Goal: Task Accomplishment & Management: Use online tool/utility

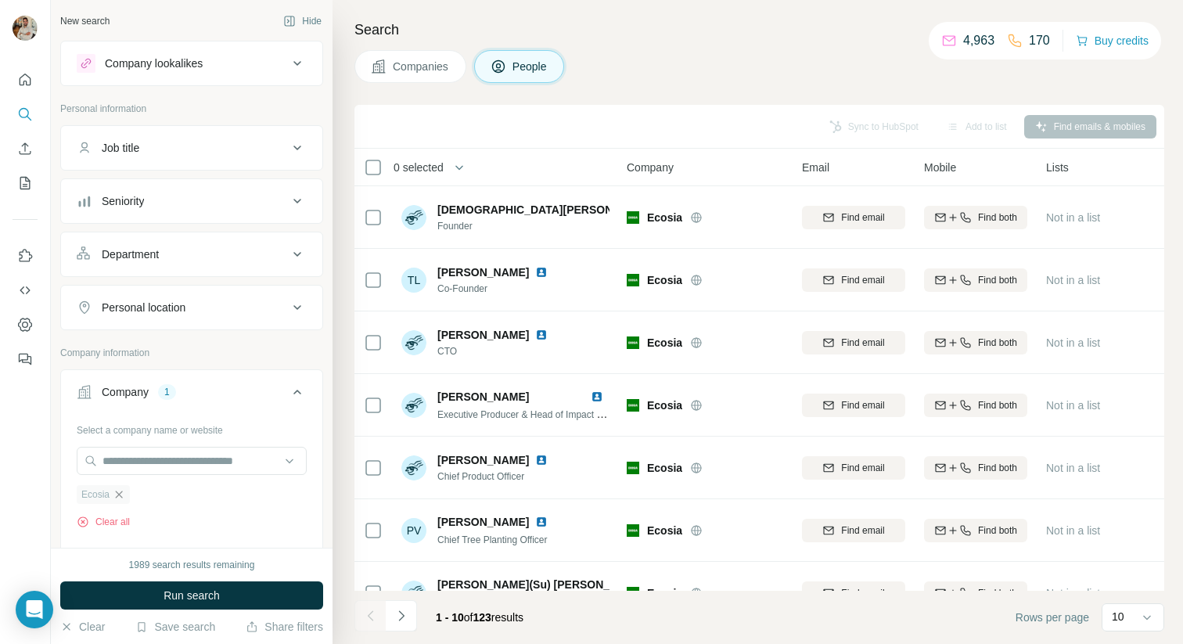
click at [120, 495] on icon "button" at bounding box center [119, 494] width 13 height 13
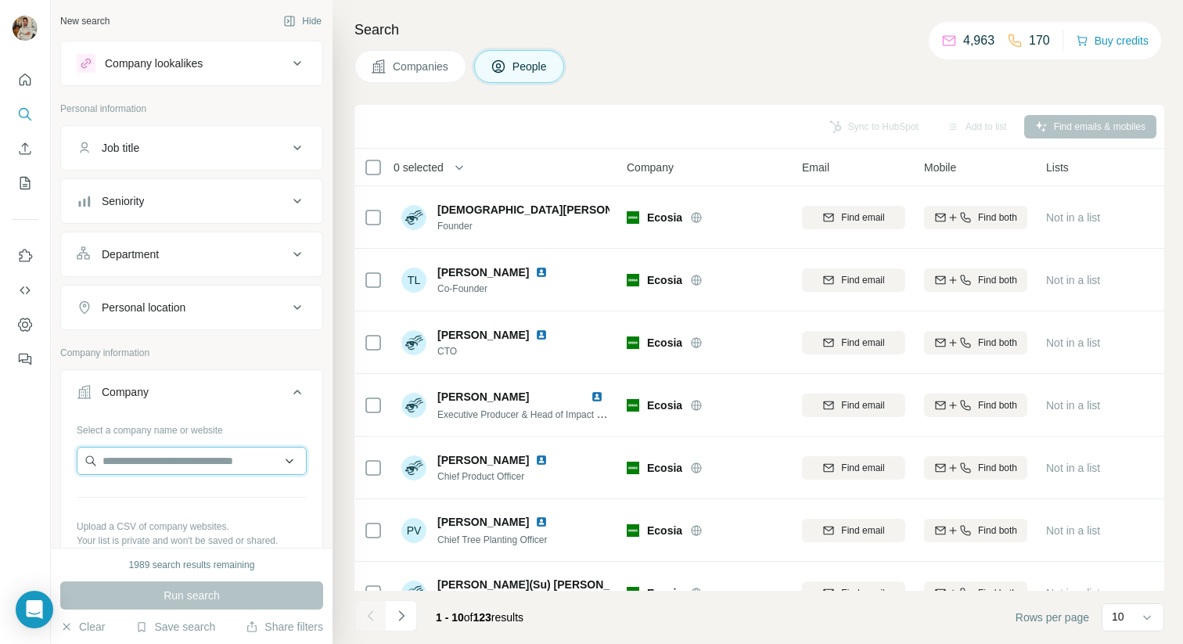
click at [128, 464] on input "text" at bounding box center [192, 461] width 230 height 28
paste input "**********"
type input "**********"
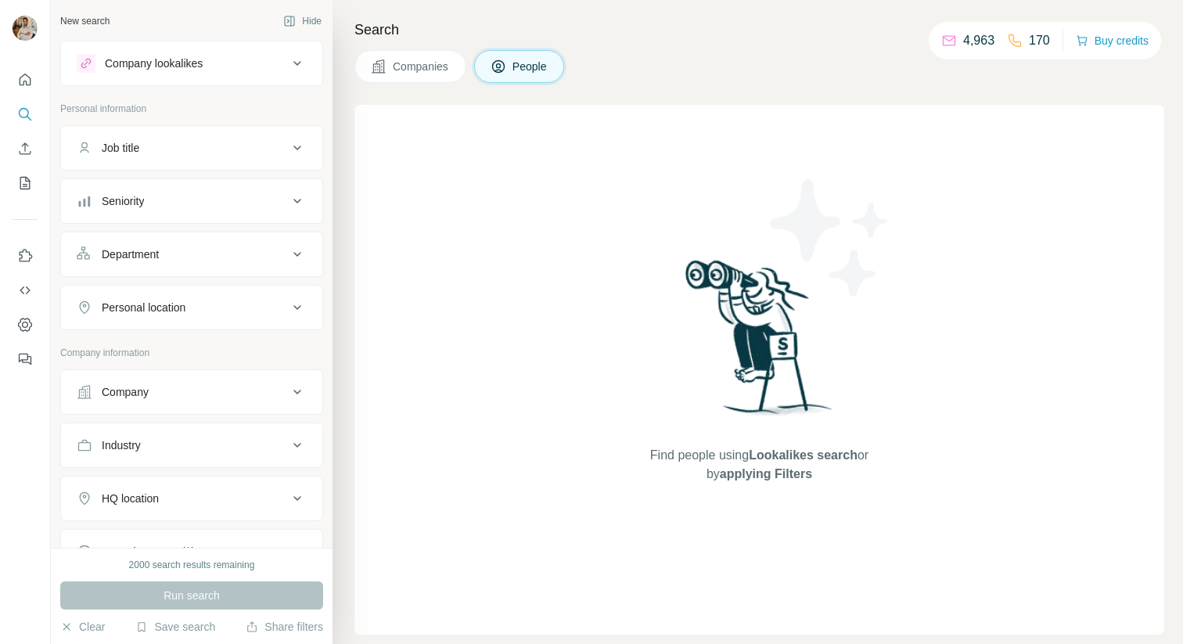
click at [178, 390] on div "Company" at bounding box center [182, 392] width 211 height 16
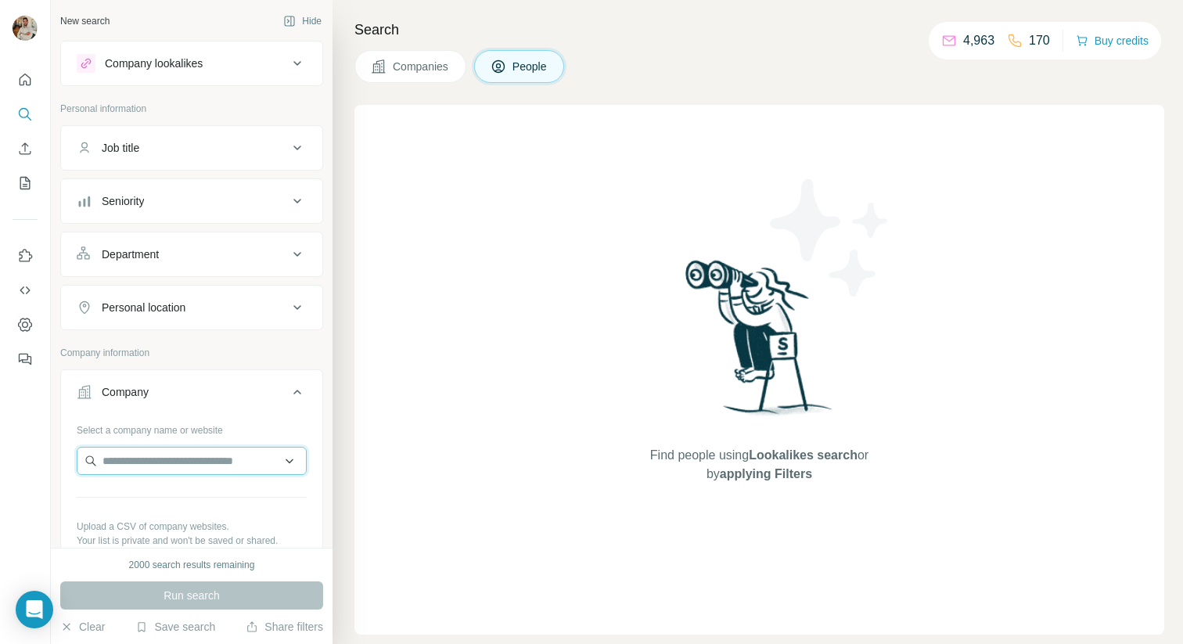
click at [163, 461] on input "text" at bounding box center [192, 461] width 230 height 28
paste input "**********"
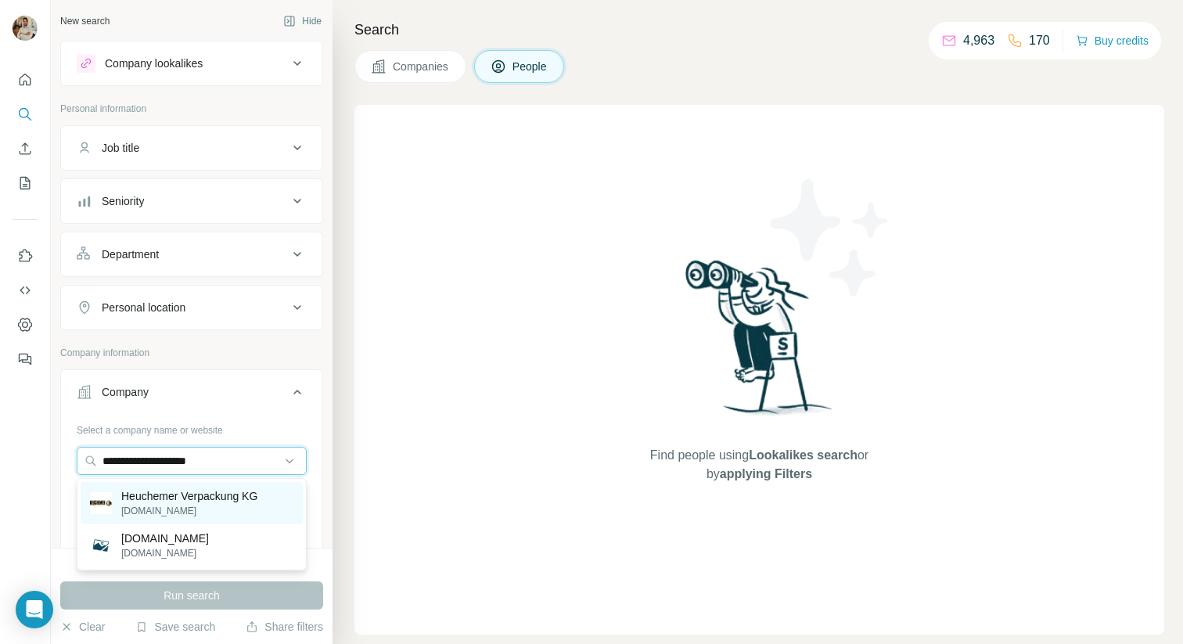
type input "**********"
click at [184, 505] on p "[DOMAIN_NAME]" at bounding box center [189, 511] width 136 height 14
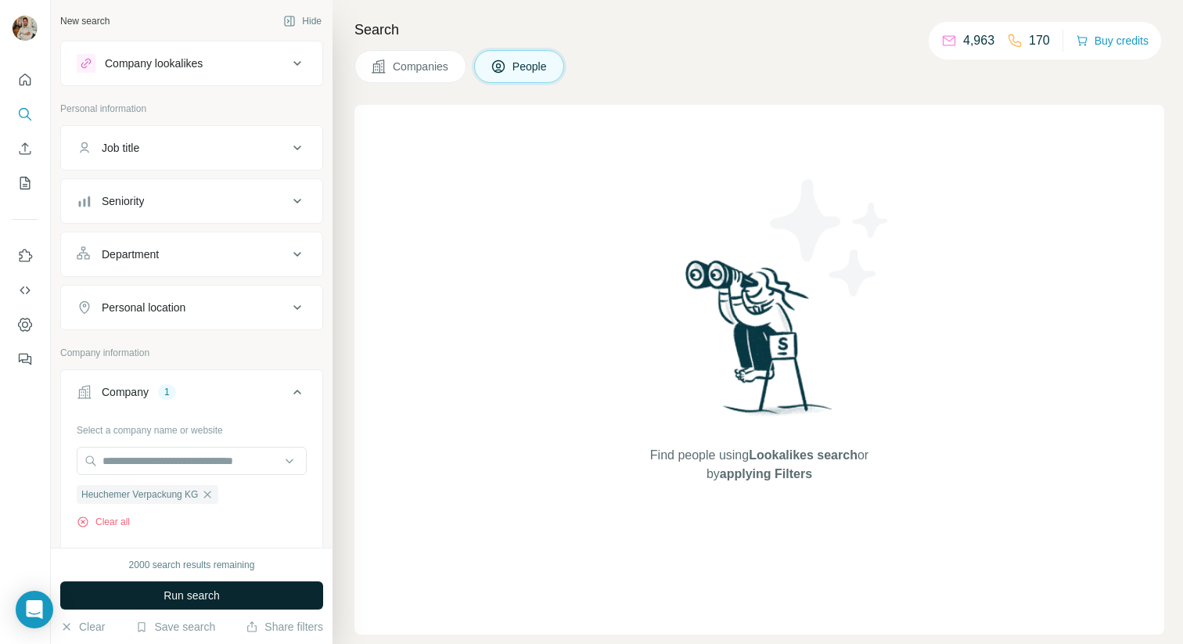
click at [277, 594] on button "Run search" at bounding box center [191, 595] width 263 height 28
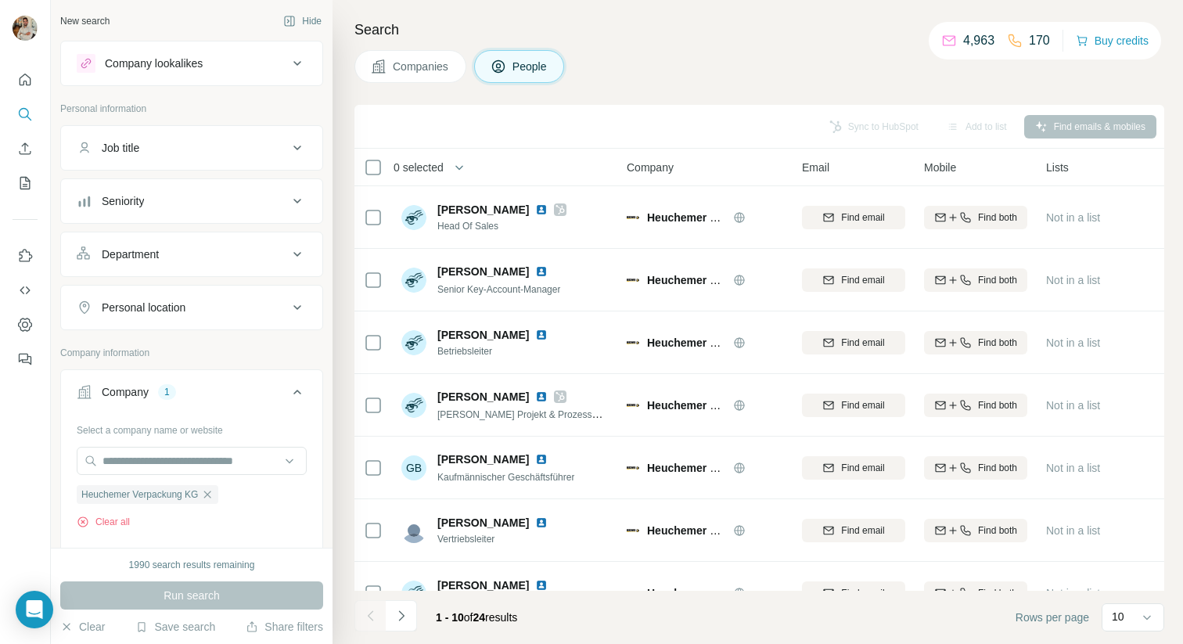
click at [849, 84] on div "Search Companies People Sync to HubSpot Add to list Find emails & mobiles 0 sel…" at bounding box center [757, 322] width 850 height 644
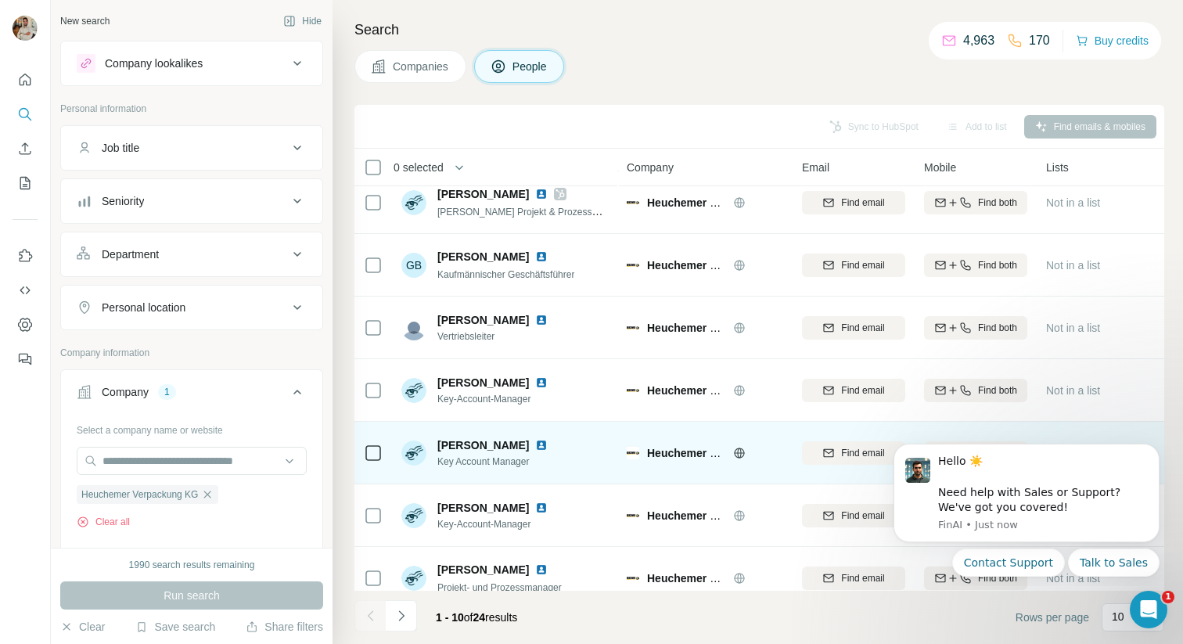
scroll to position [221, 0]
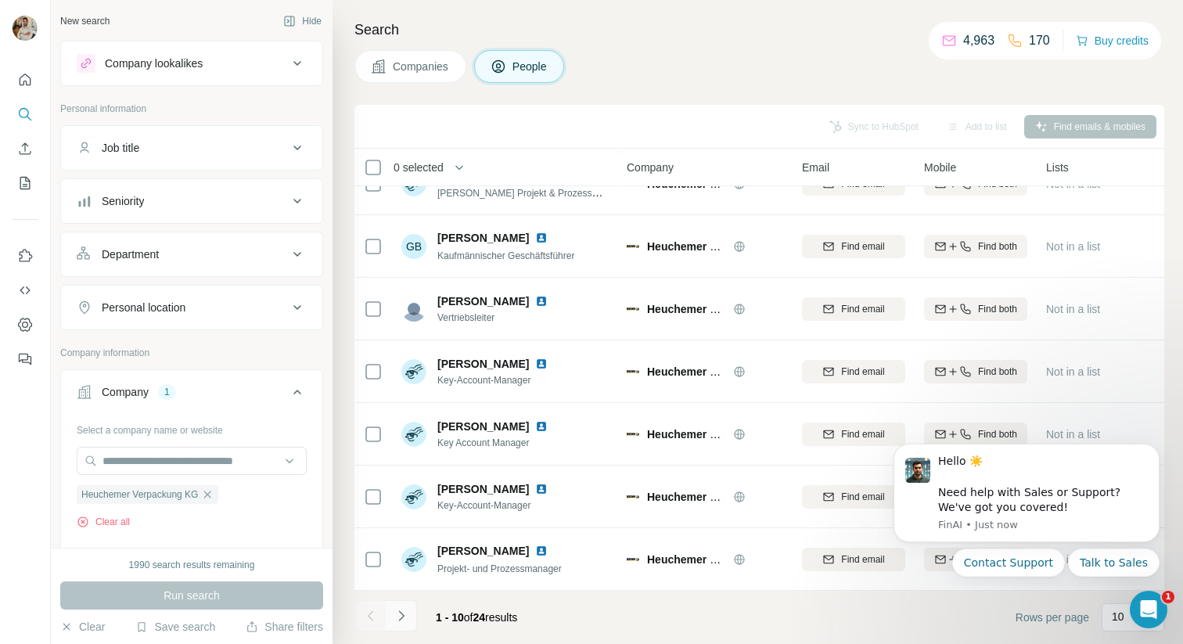
click at [402, 621] on icon "Navigate to next page" at bounding box center [401, 616] width 16 height 16
click at [397, 620] on icon "Navigate to next page" at bounding box center [401, 616] width 16 height 16
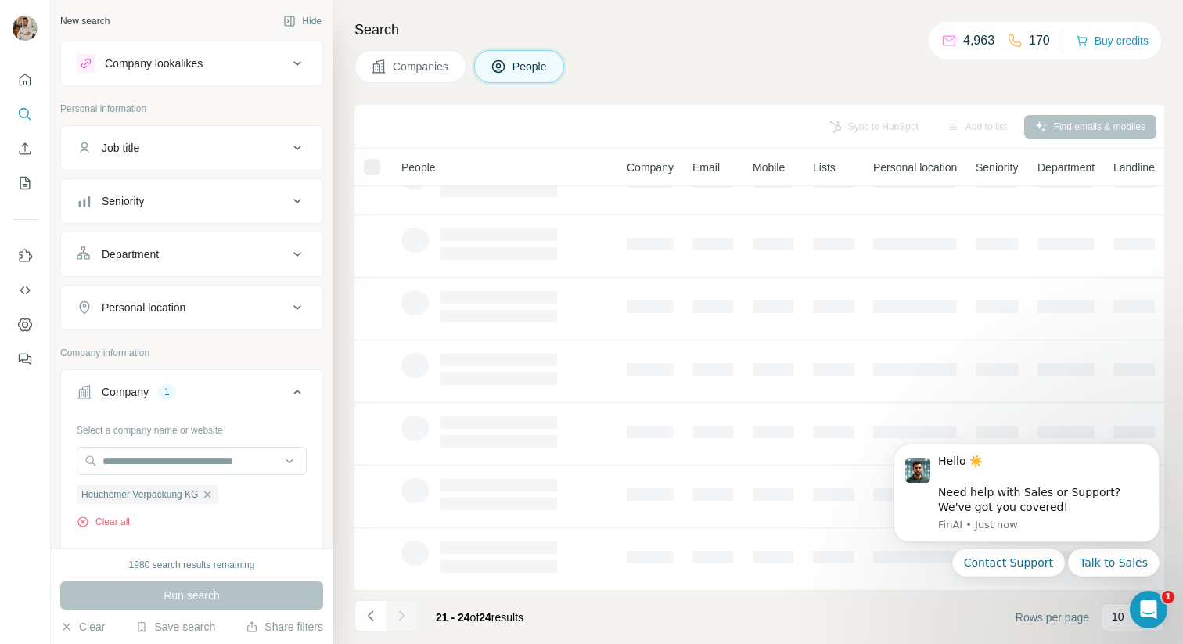
scroll to position [0, 0]
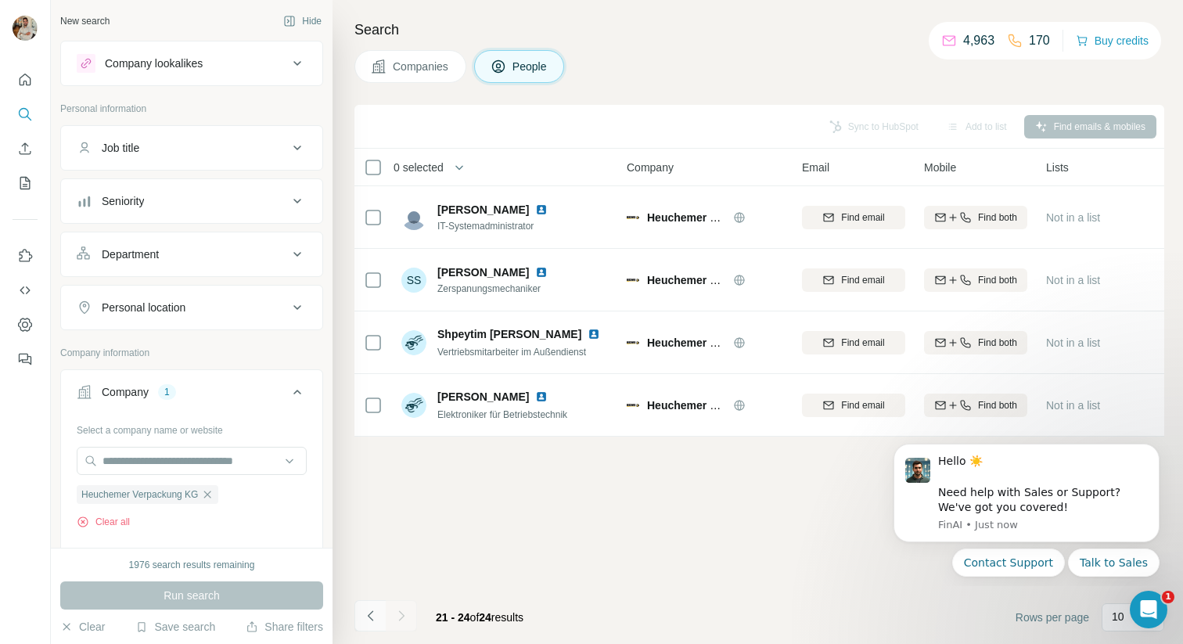
click at [355, 614] on button "Navigate to previous page" at bounding box center [369, 615] width 31 height 31
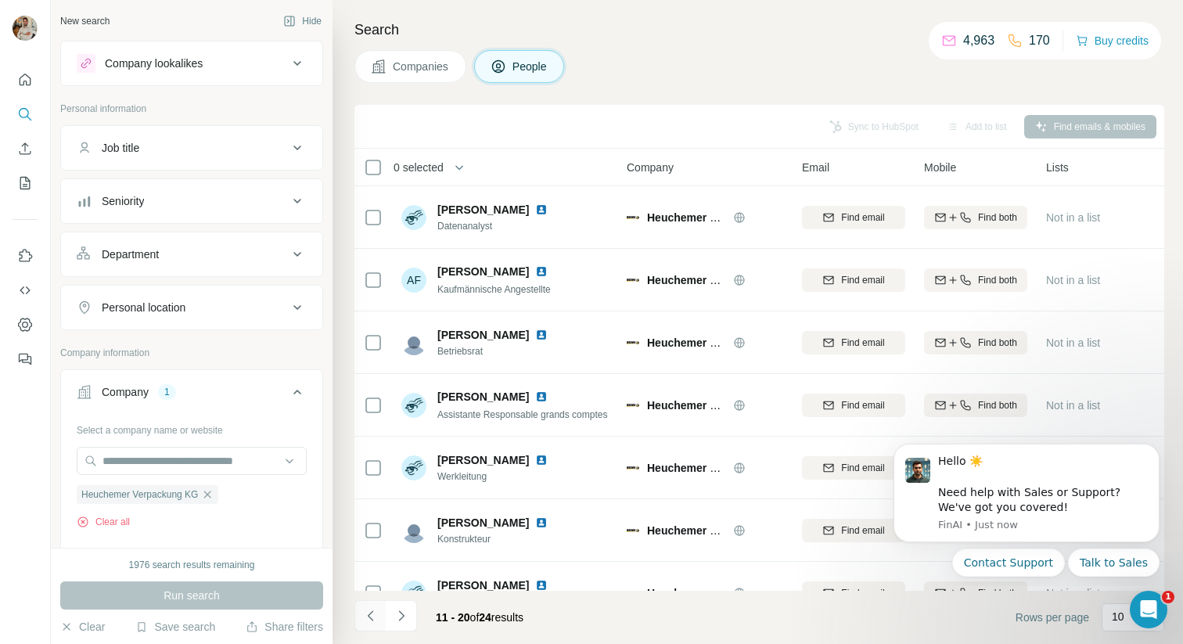
click at [355, 614] on button "Navigate to previous page" at bounding box center [369, 615] width 31 height 31
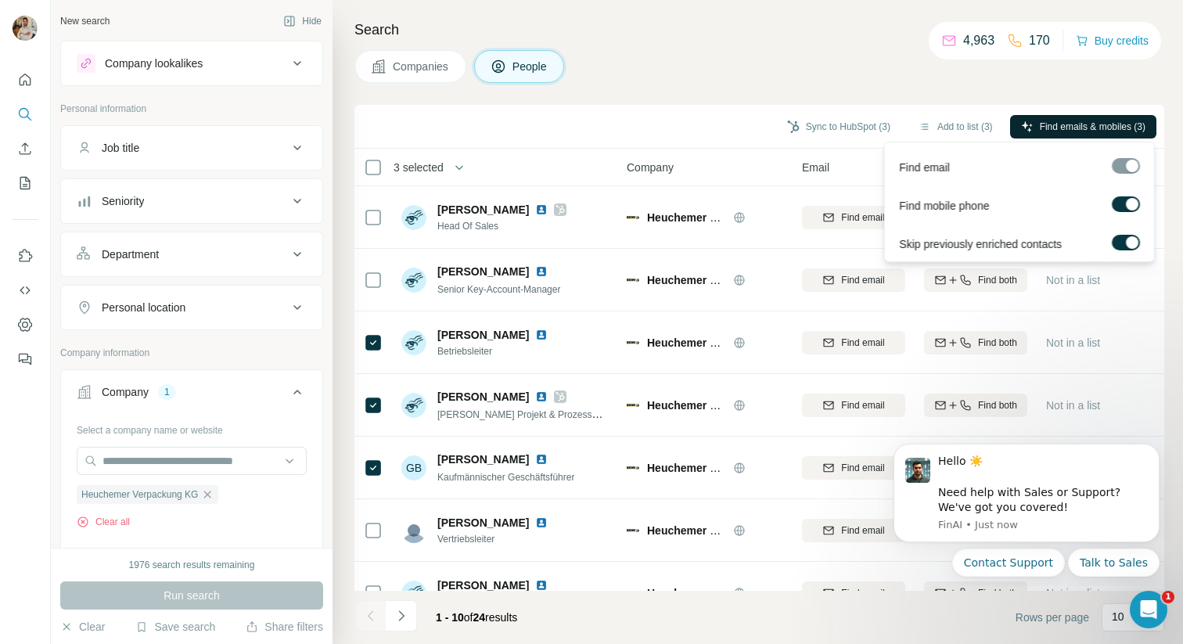
click at [1081, 123] on span "Find emails & mobiles (3)" at bounding box center [1093, 127] width 106 height 14
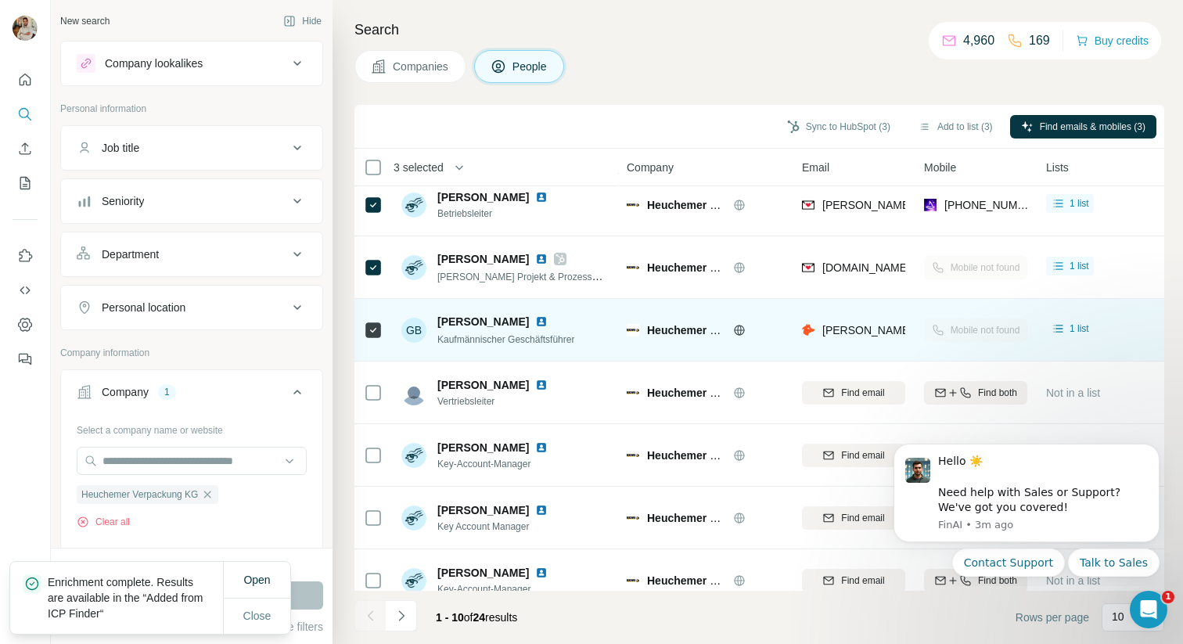
scroll to position [139, 0]
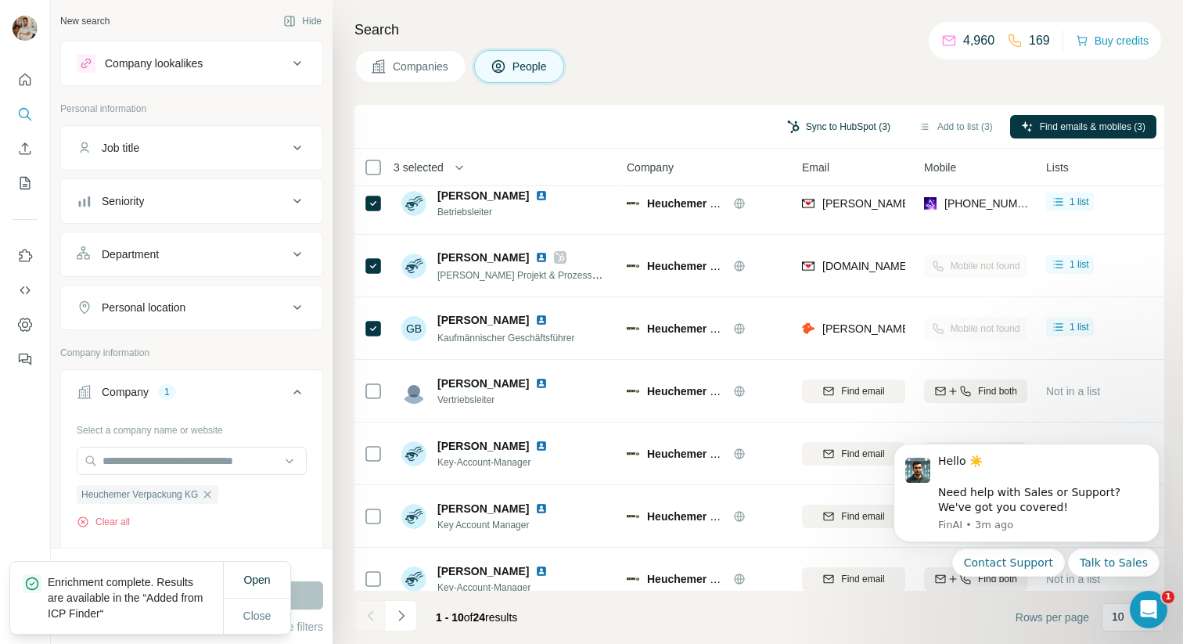
click at [824, 125] on button "Sync to HubSpot (3)" at bounding box center [838, 126] width 125 height 23
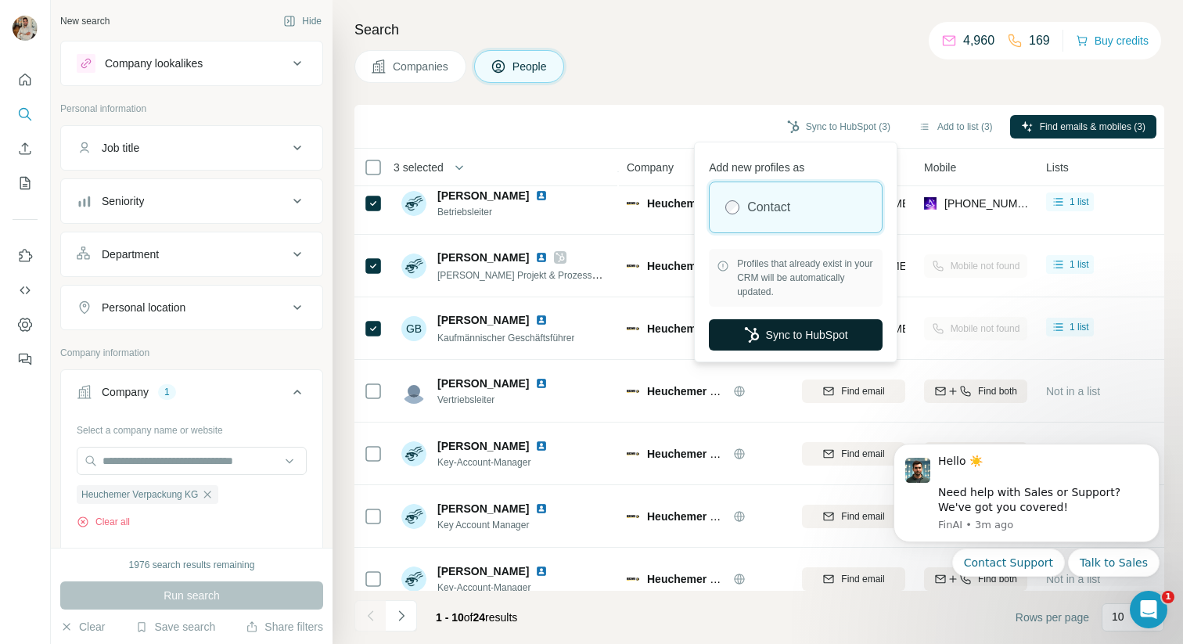
click at [792, 336] on button "Sync to HubSpot" at bounding box center [796, 334] width 174 height 31
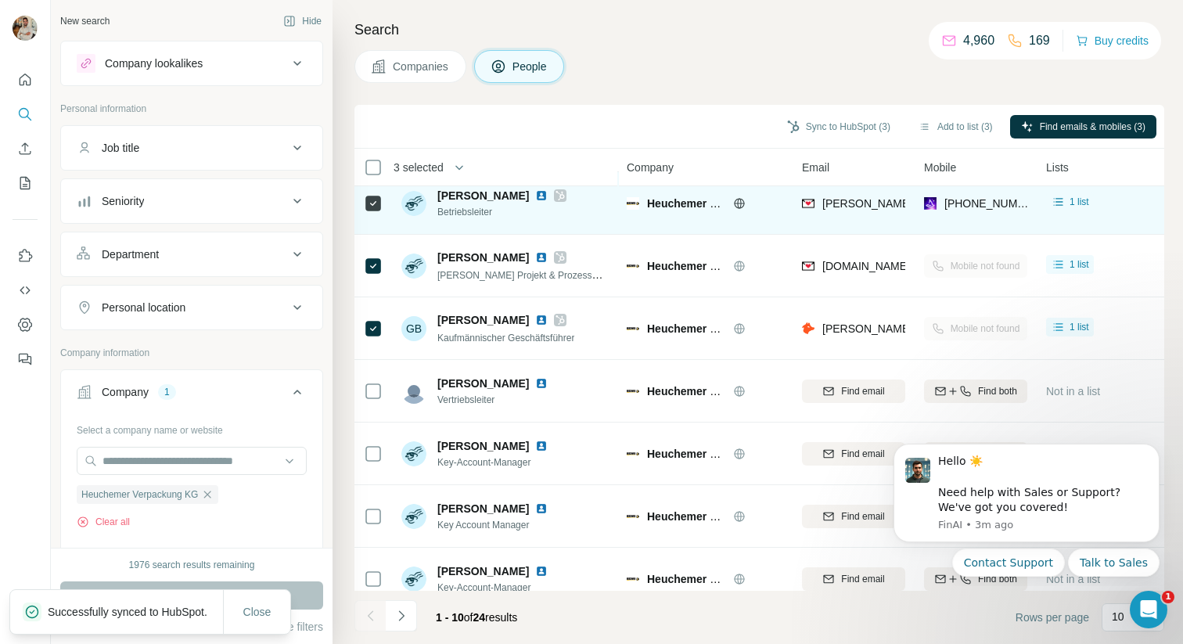
click at [538, 196] on img at bounding box center [541, 195] width 13 height 13
